Goal: Task Accomplishment & Management: Use online tool/utility

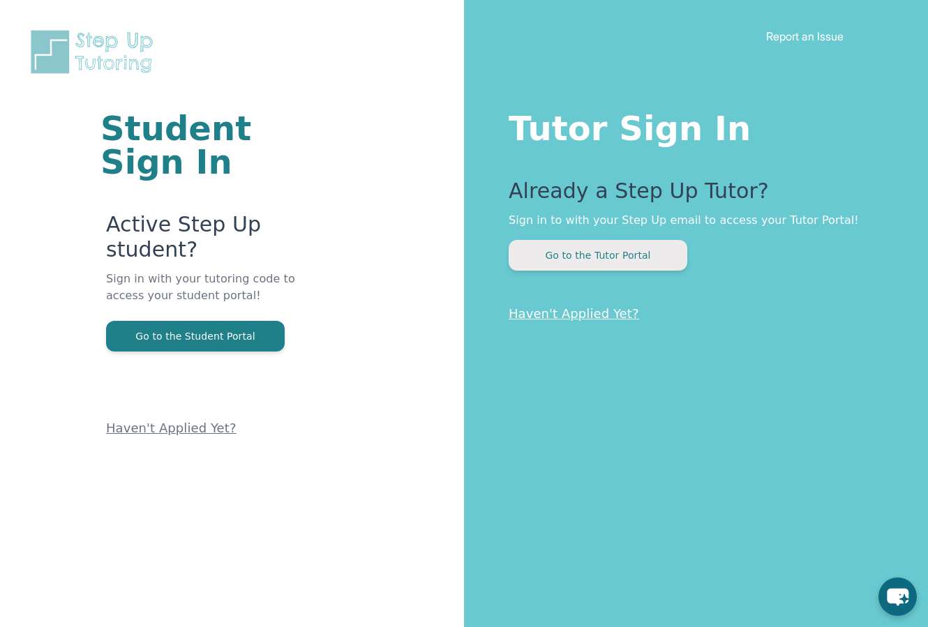
click at [660, 257] on button "Go to the Tutor Portal" at bounding box center [598, 255] width 179 height 31
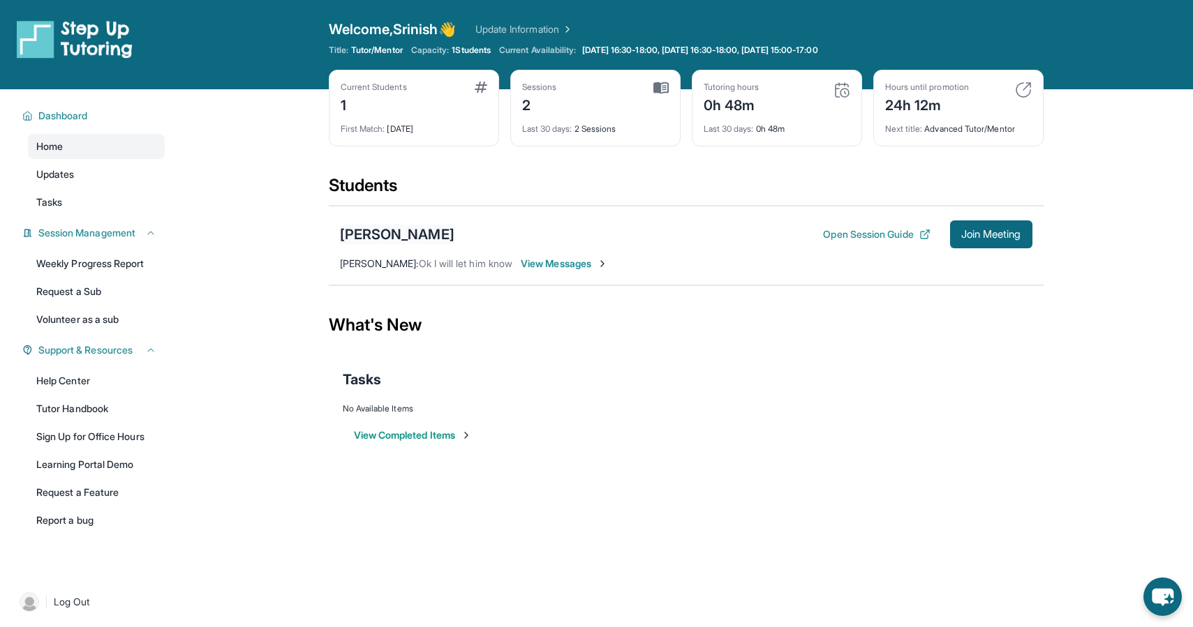
click at [373, 228] on div "[PERSON_NAME]" at bounding box center [397, 235] width 114 height 20
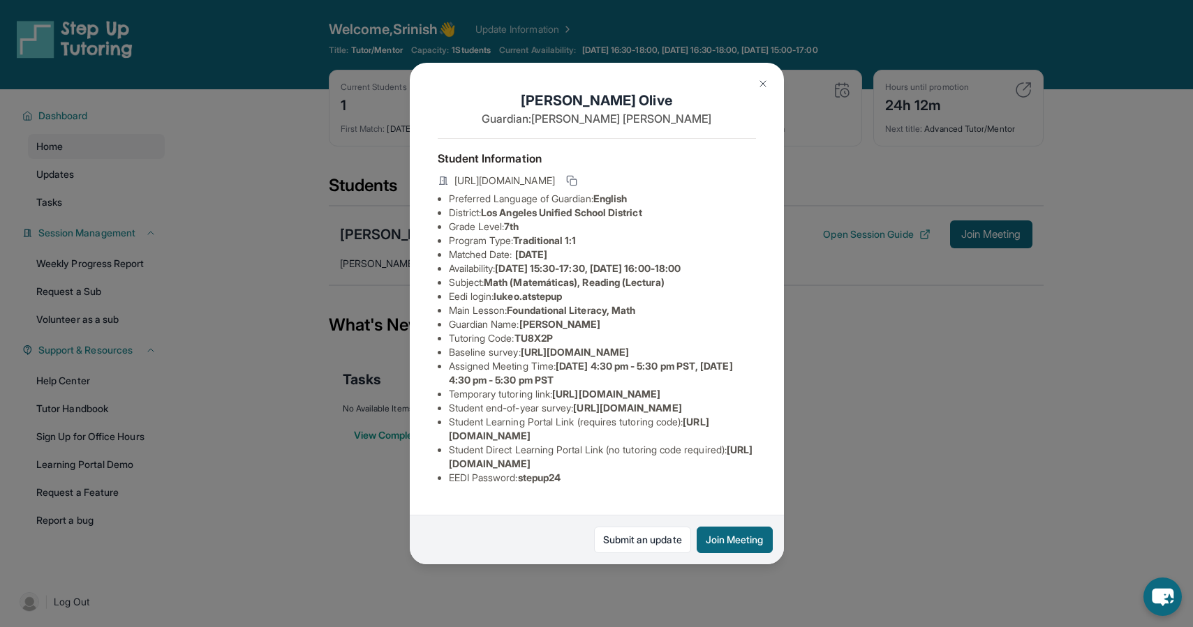
scroll to position [46, 0]
click at [577, 175] on icon at bounding box center [571, 180] width 11 height 11
click at [827, 452] on div "[PERSON_NAME] Guardian: [PERSON_NAME] Student Information [URL][DOMAIN_NAME] Pr…" at bounding box center [596, 313] width 1193 height 627
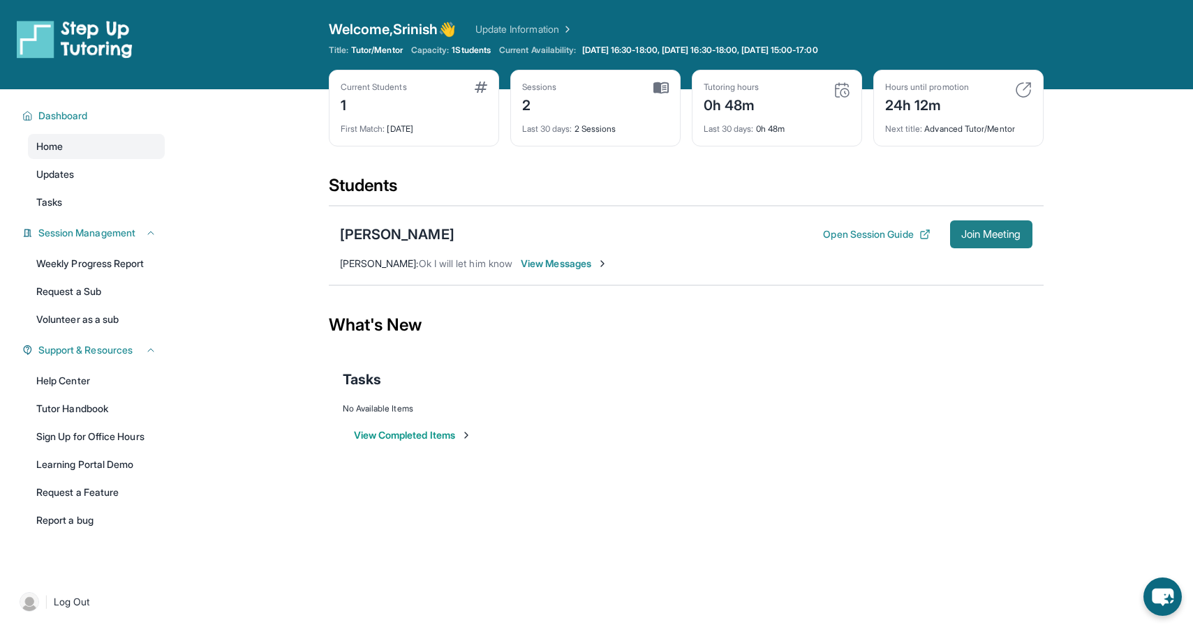
click at [928, 225] on button "Join Meeting" at bounding box center [991, 235] width 82 height 28
click at [928, 230] on span "Join Meeting" at bounding box center [991, 234] width 60 height 8
click at [111, 184] on link "Updates" at bounding box center [96, 174] width 137 height 25
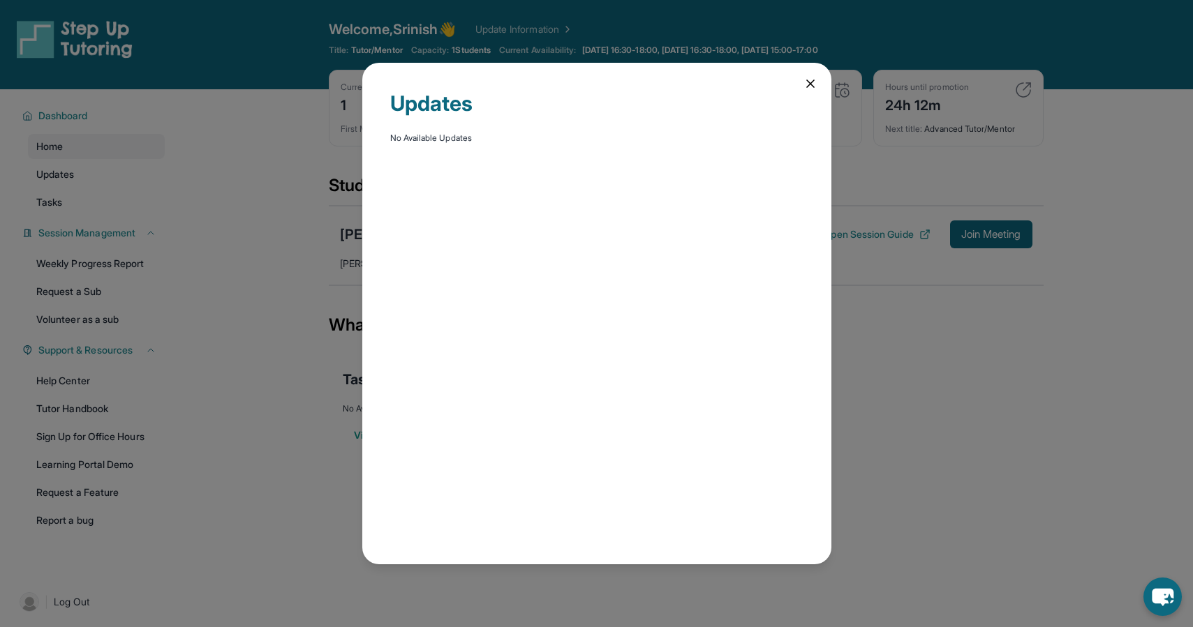
click at [109, 200] on div "Updates No Available Updates" at bounding box center [596, 313] width 1193 height 627
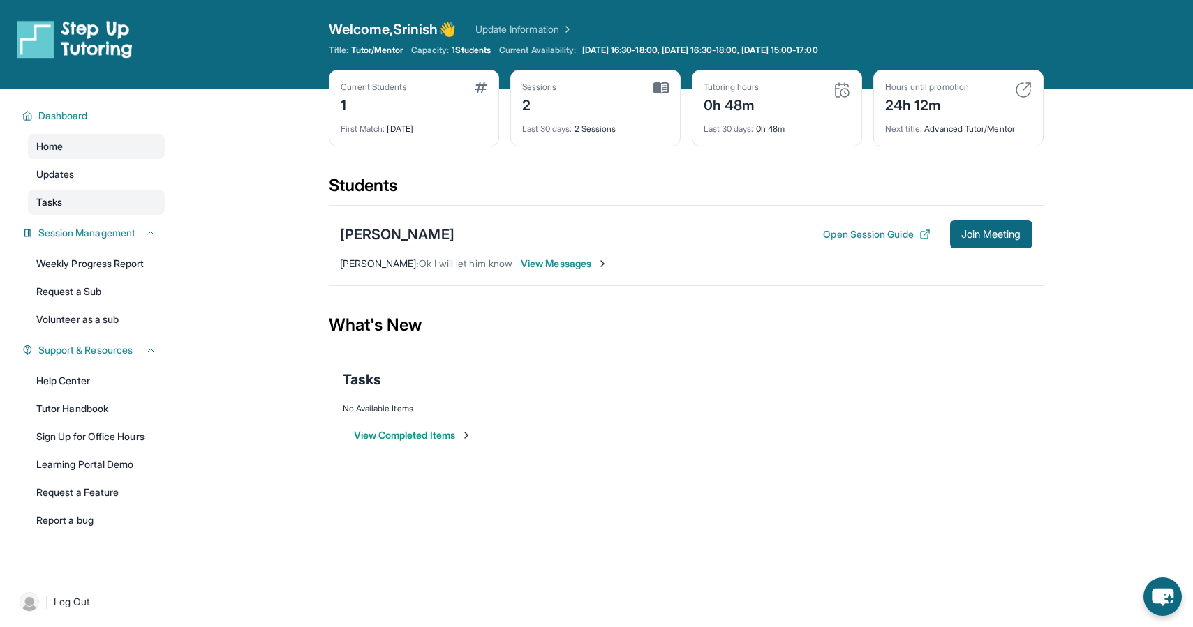
click at [100, 204] on link "Tasks" at bounding box center [96, 202] width 137 height 25
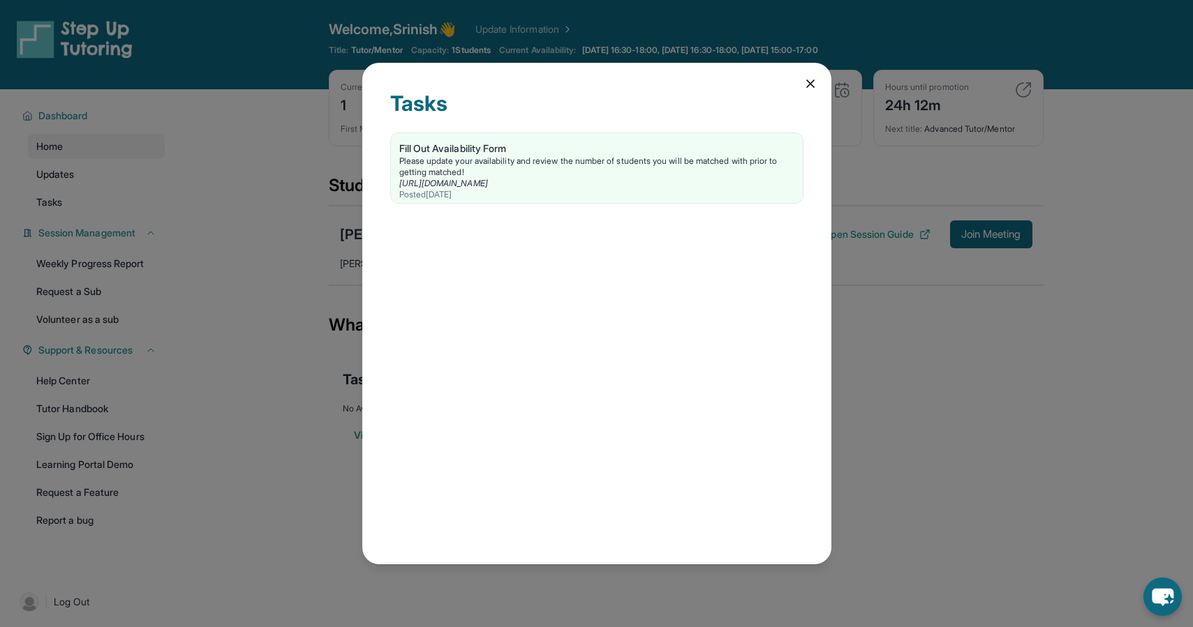
click at [267, 177] on div "Tasks Fill Out Availability Form Please update your availability and review the…" at bounding box center [596, 313] width 1193 height 627
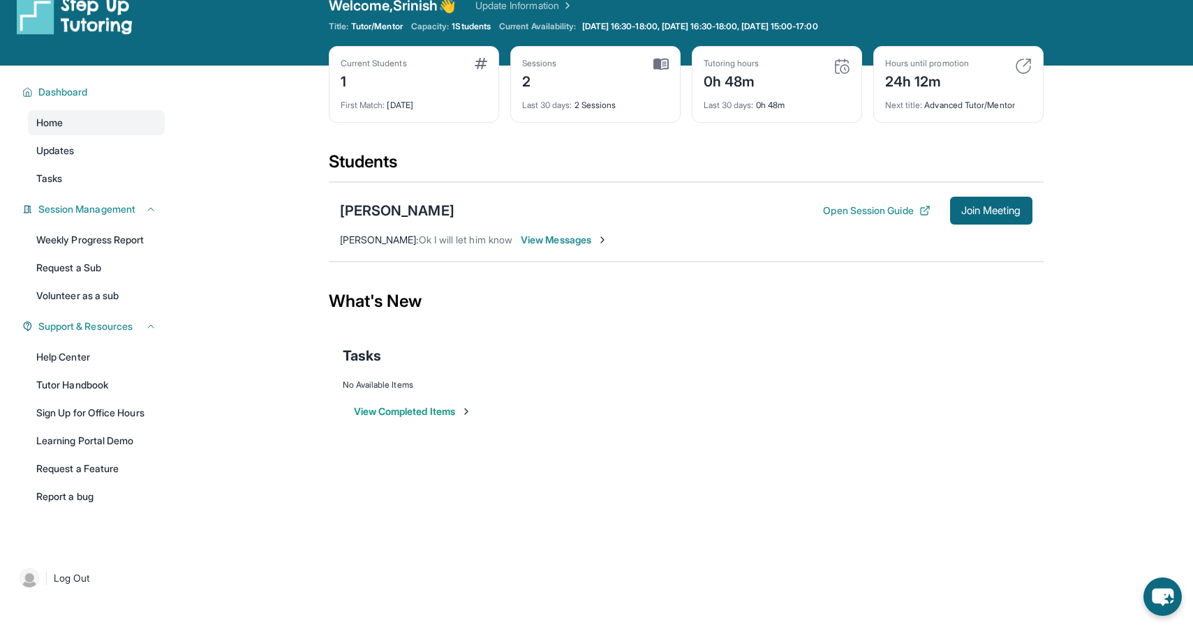
scroll to position [24, 0]
click at [95, 500] on link "Report a bug" at bounding box center [96, 496] width 137 height 25
click at [109, 356] on link "Help Center" at bounding box center [96, 356] width 137 height 25
